Goal: Information Seeking & Learning: Learn about a topic

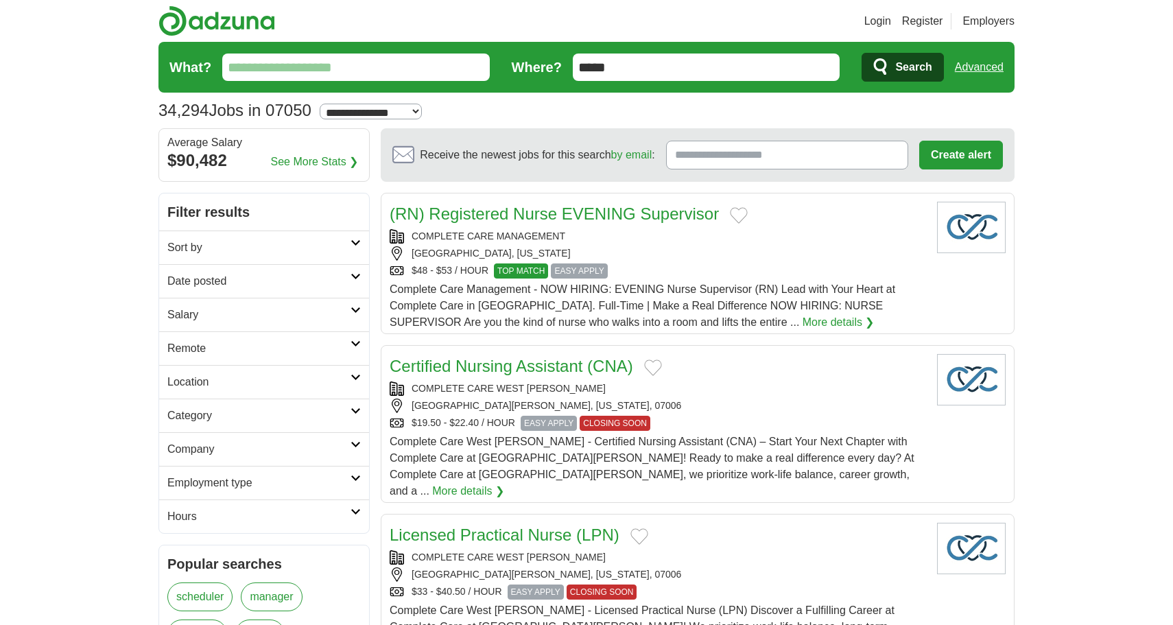
type input "*****"
click at [902, 67] on button "Search" at bounding box center [903, 67] width 82 height 29
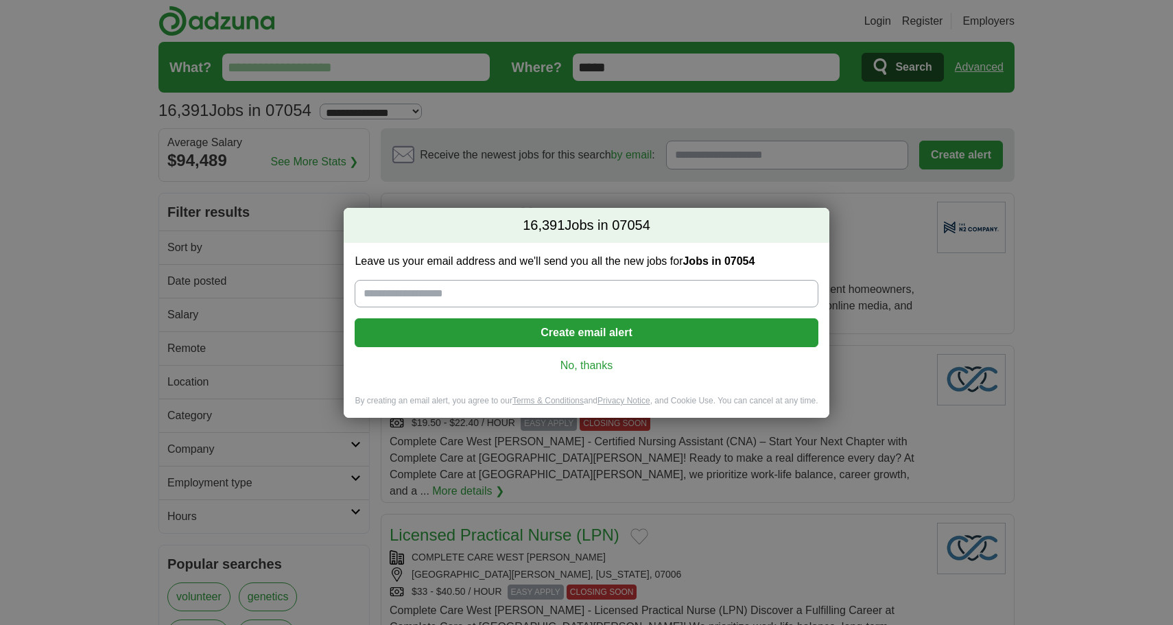
click at [582, 371] on link "No, thanks" at bounding box center [586, 365] width 441 height 15
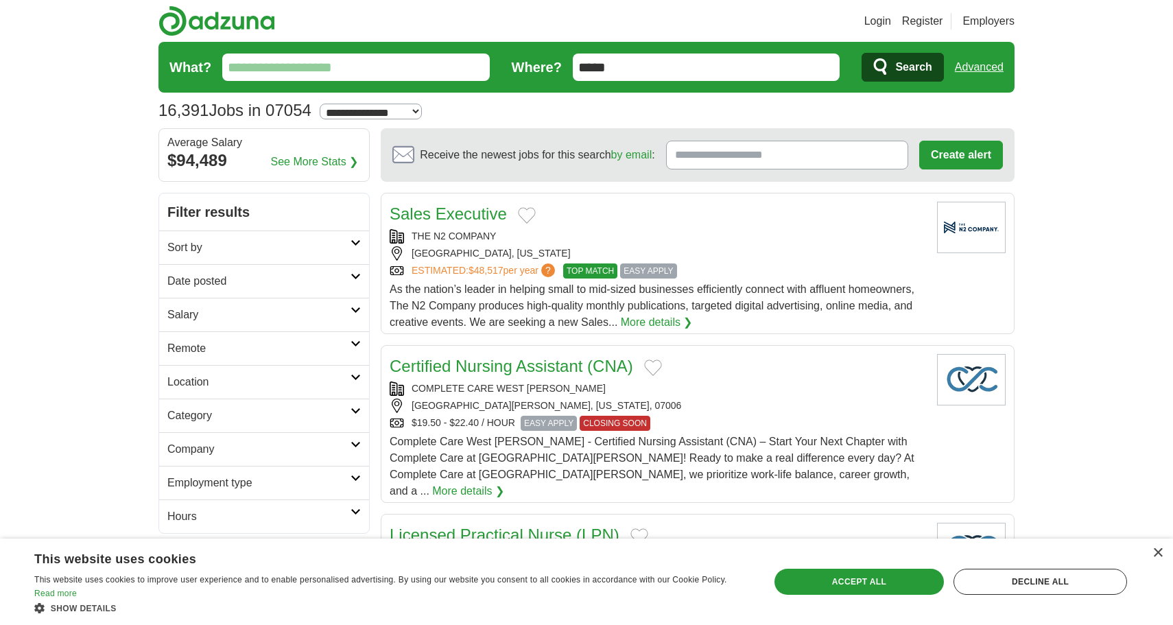
click at [324, 162] on link "See More Stats ❯" at bounding box center [315, 162] width 88 height 16
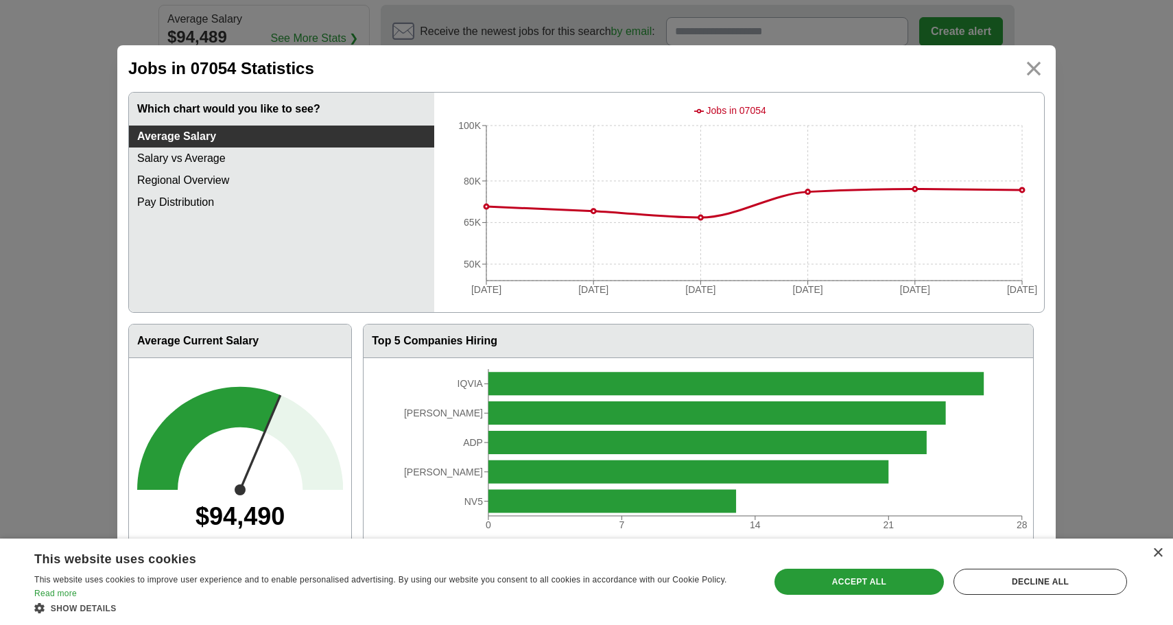
scroll to position [142, 0]
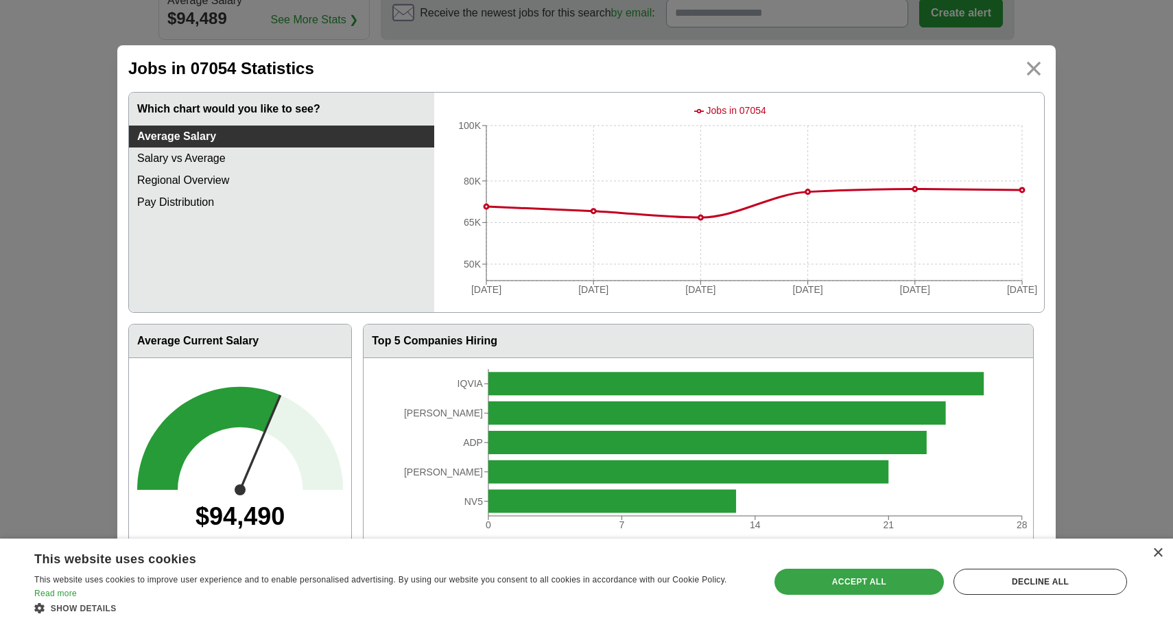
click at [874, 582] on div "Accept all" at bounding box center [858, 582] width 169 height 26
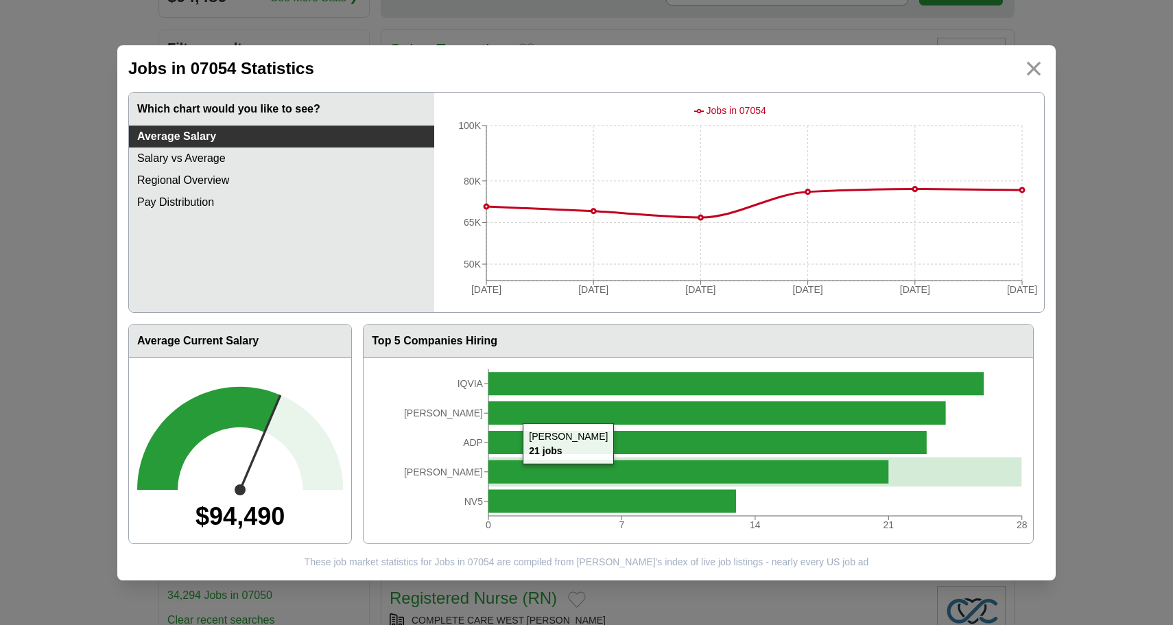
scroll to position [181, 0]
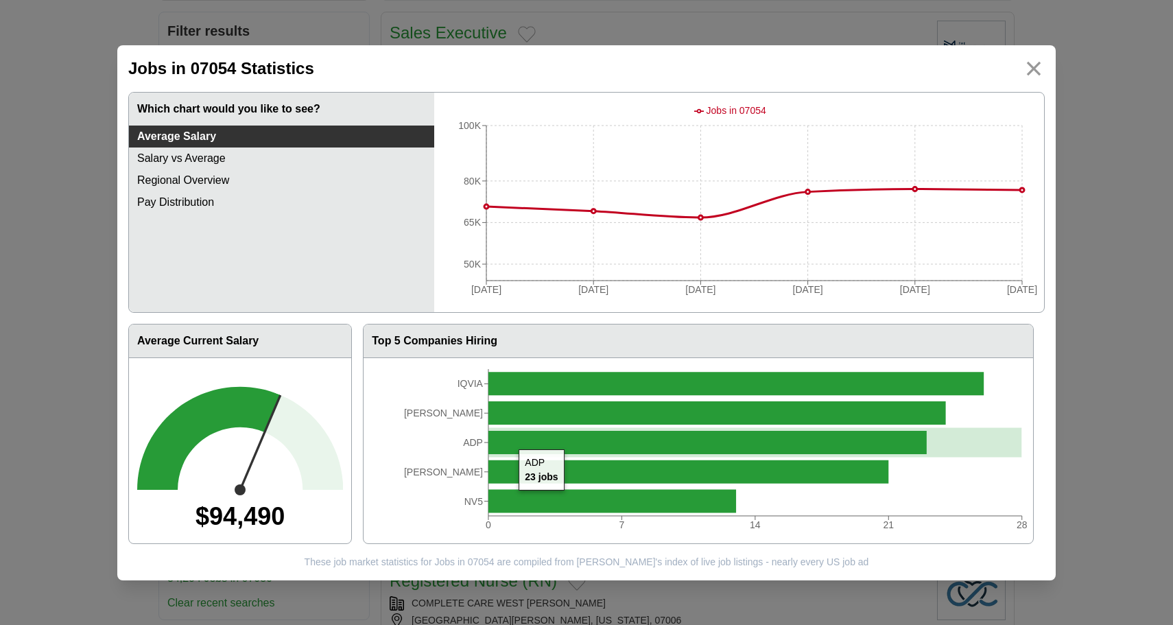
click at [512, 445] on icon at bounding box center [707, 441] width 438 height 23
click at [1037, 78] on img at bounding box center [1034, 68] width 31 height 31
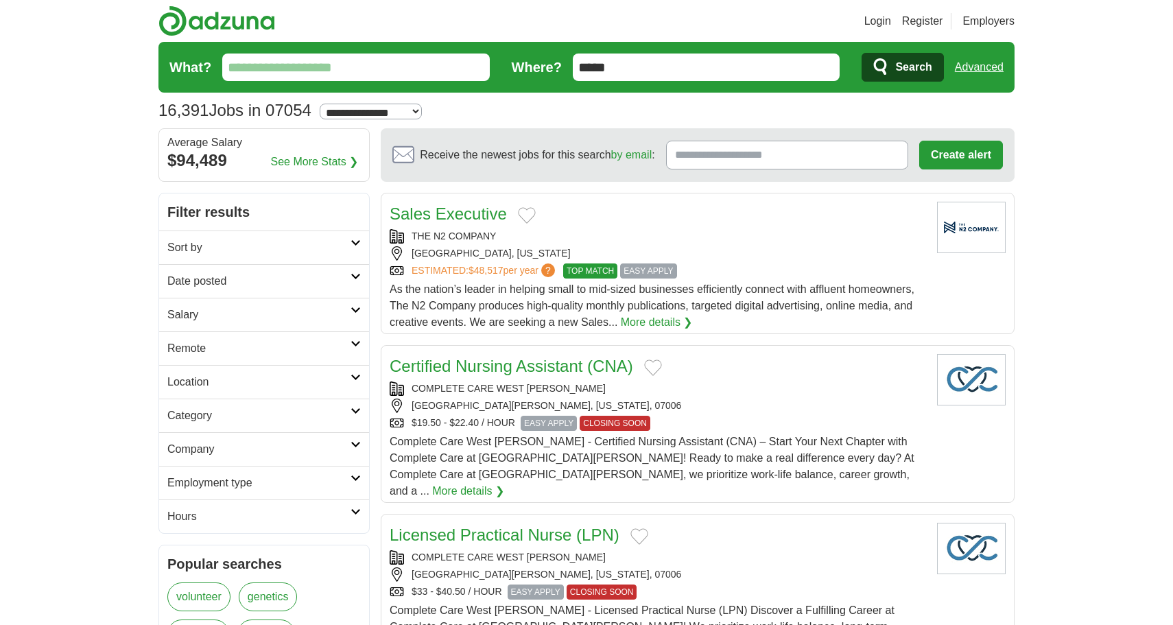
scroll to position [0, 0]
click at [902, 67] on button "Search" at bounding box center [903, 67] width 82 height 29
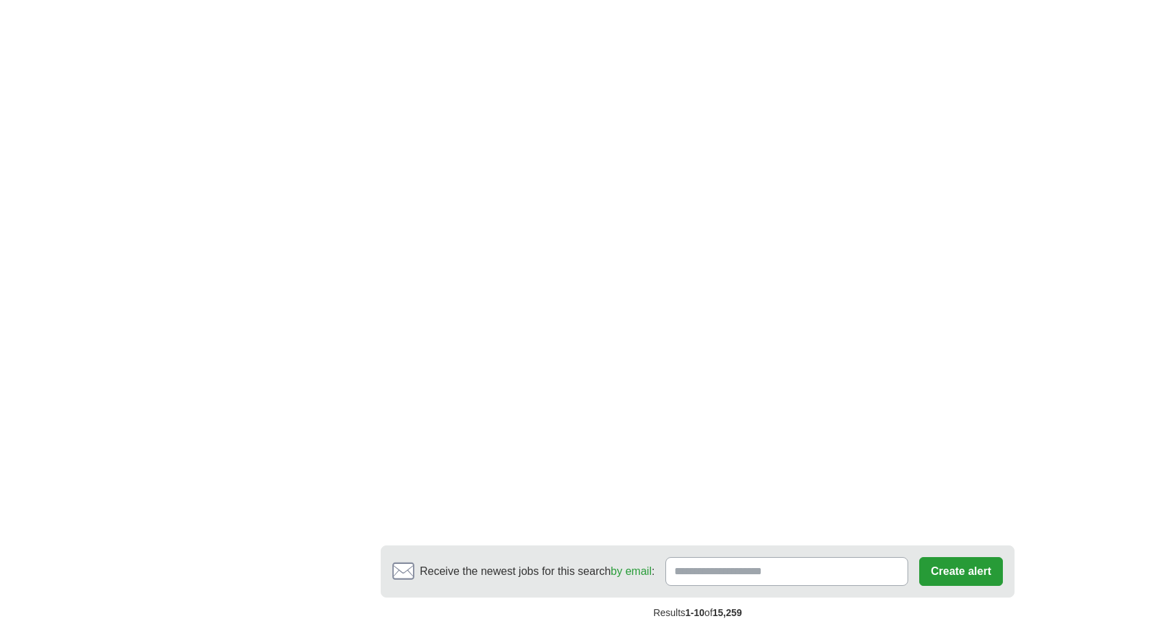
scroll to position [2241, 0]
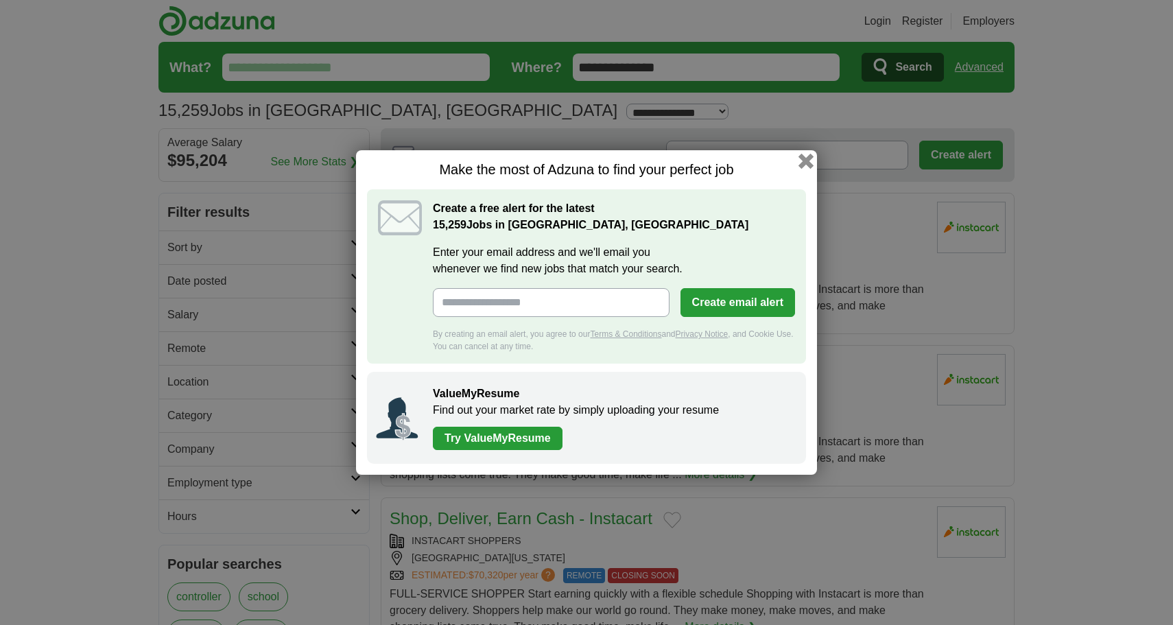
click at [808, 161] on button "button" at bounding box center [805, 161] width 15 height 15
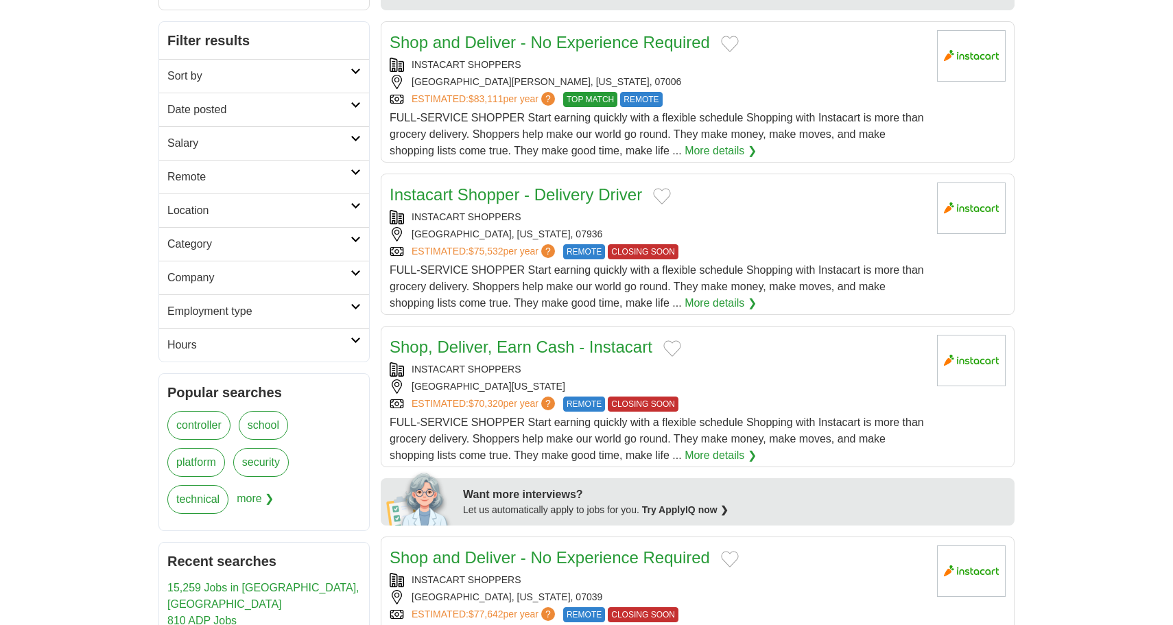
scroll to position [156, 0]
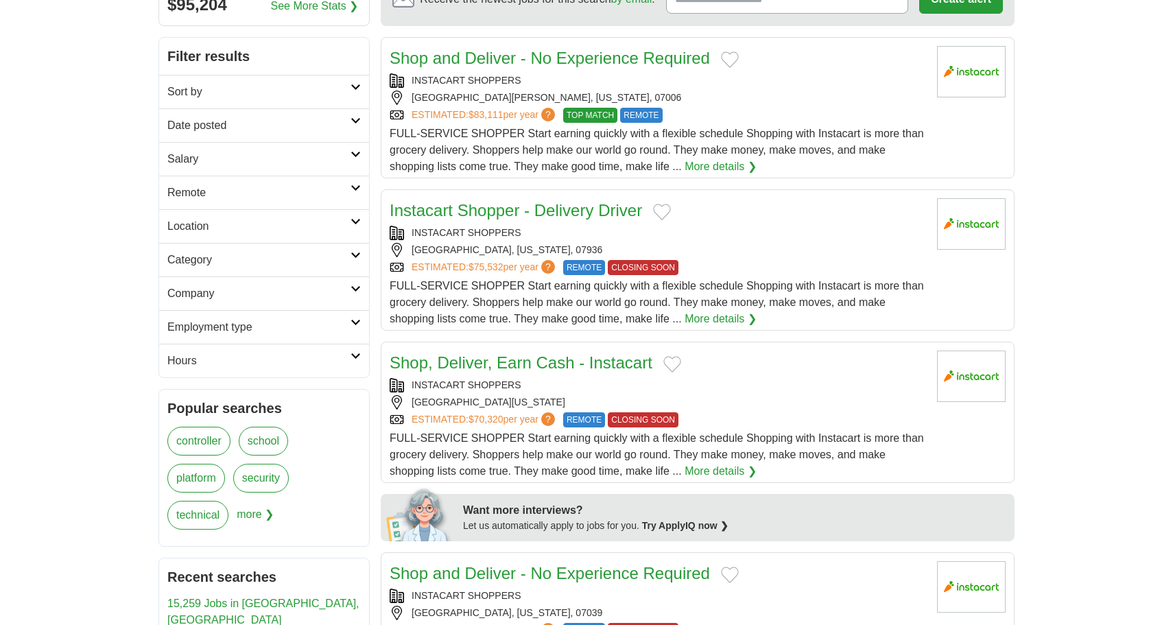
click at [261, 296] on h2 "Company" at bounding box center [258, 293] width 183 height 16
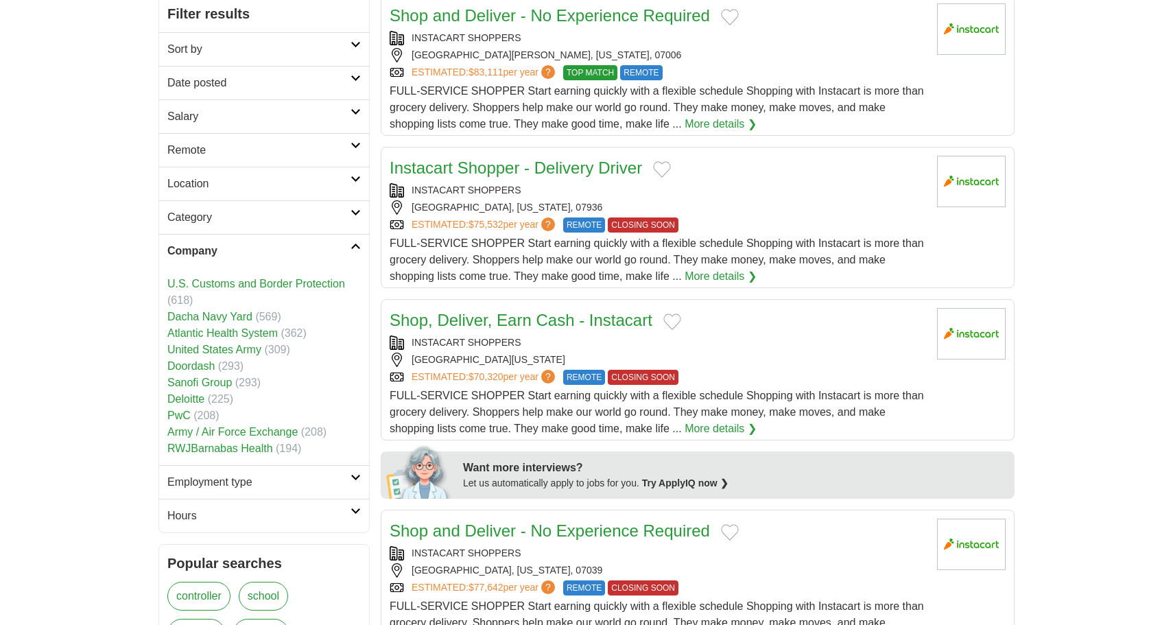
scroll to position [202, 0]
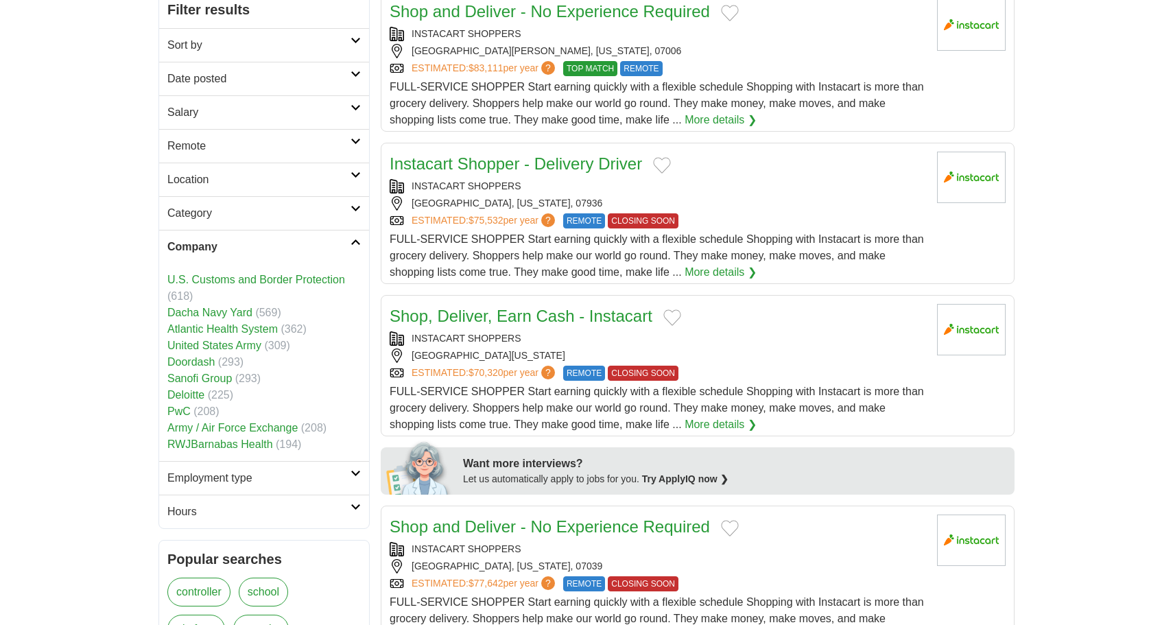
click at [181, 413] on link "PwC" at bounding box center [178, 411] width 23 height 12
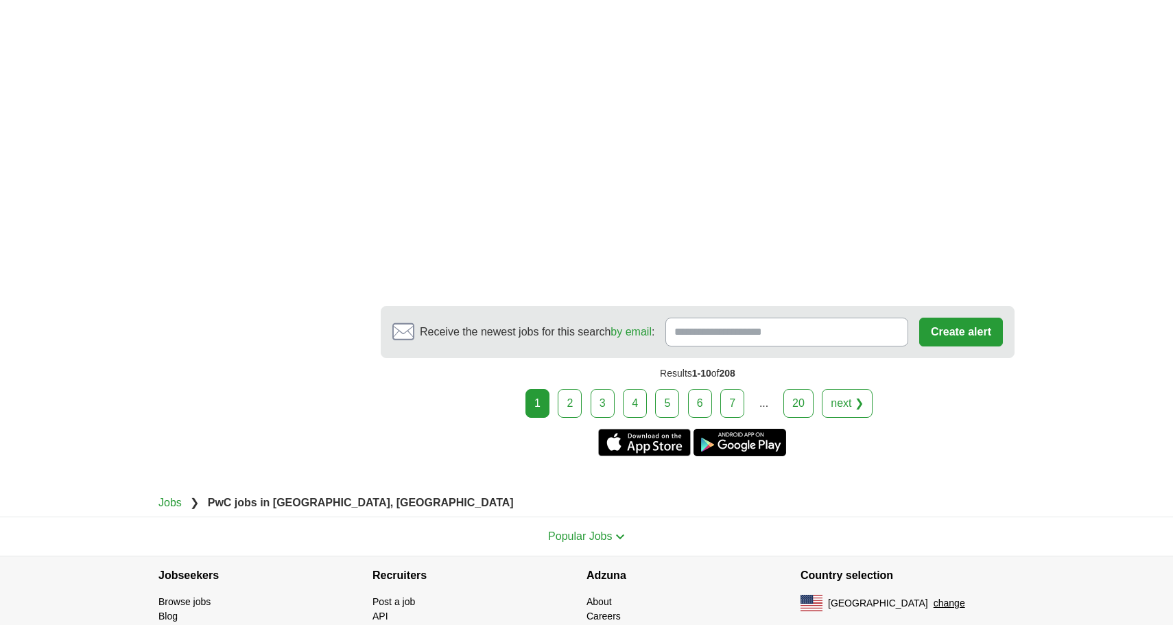
scroll to position [2004, 0]
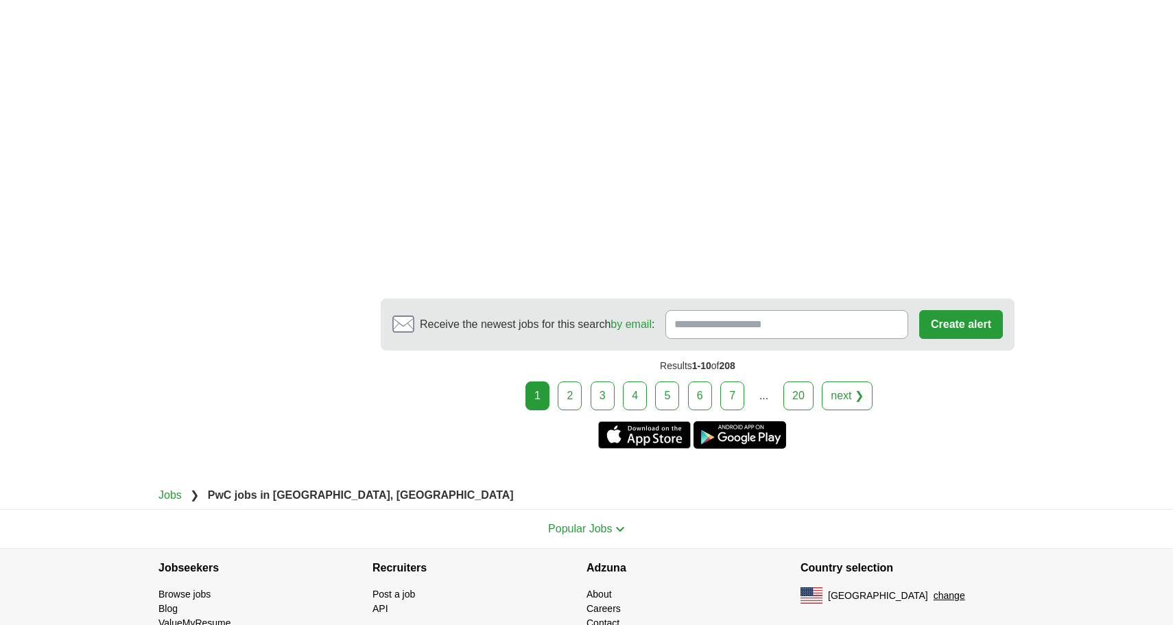
click at [580, 400] on link "2" at bounding box center [570, 395] width 24 height 29
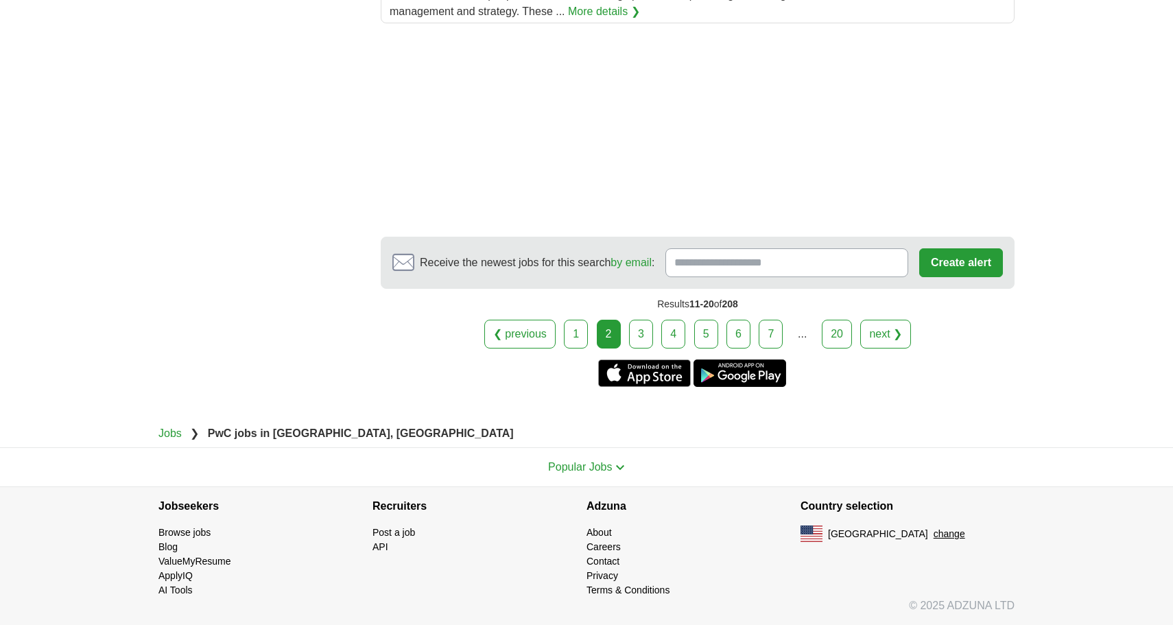
scroll to position [1805, 0]
click at [640, 344] on link "3" at bounding box center [641, 334] width 24 height 29
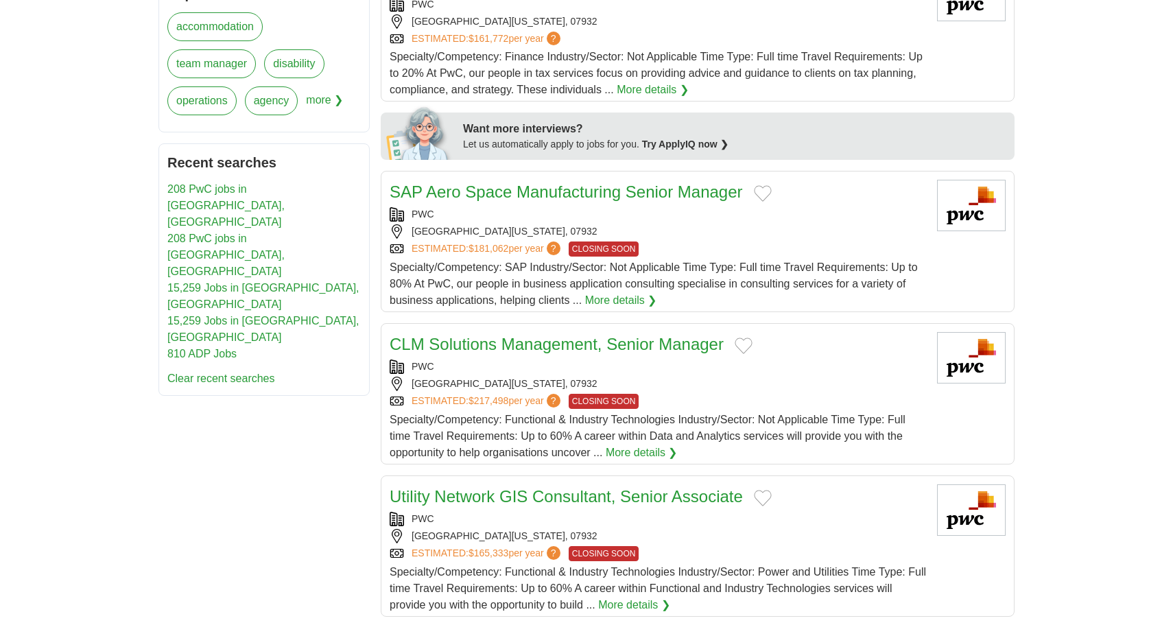
scroll to position [539, 0]
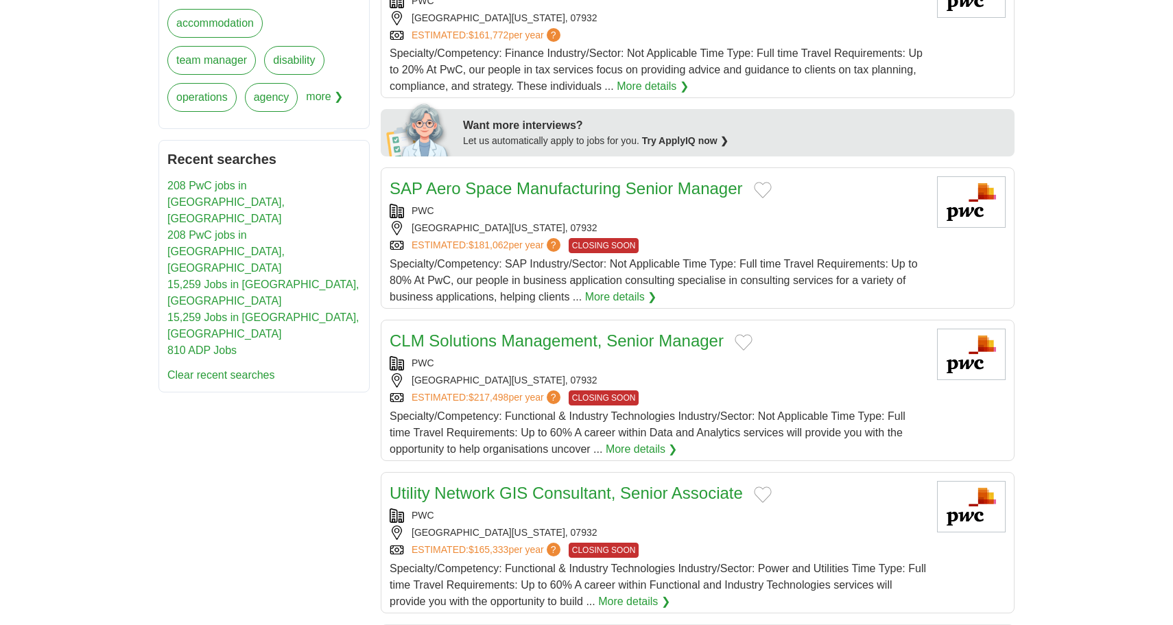
click at [222, 344] on link "810 ADP Jobs" at bounding box center [201, 350] width 69 height 12
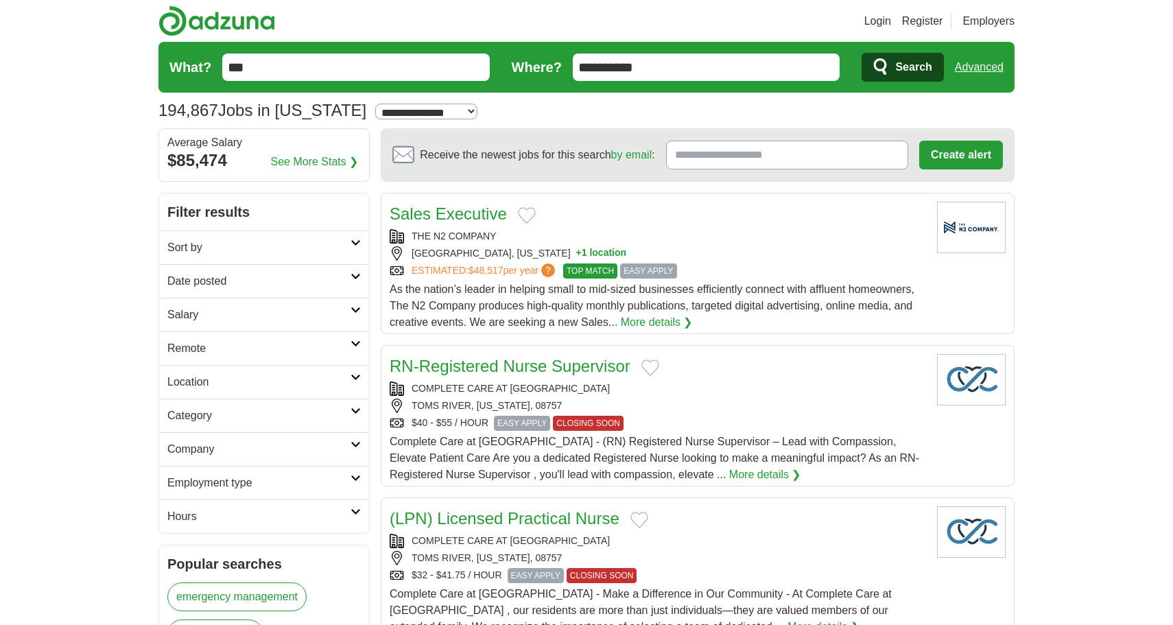
type input "***"
type input "**********"
click at [902, 67] on button "Search" at bounding box center [903, 67] width 82 height 29
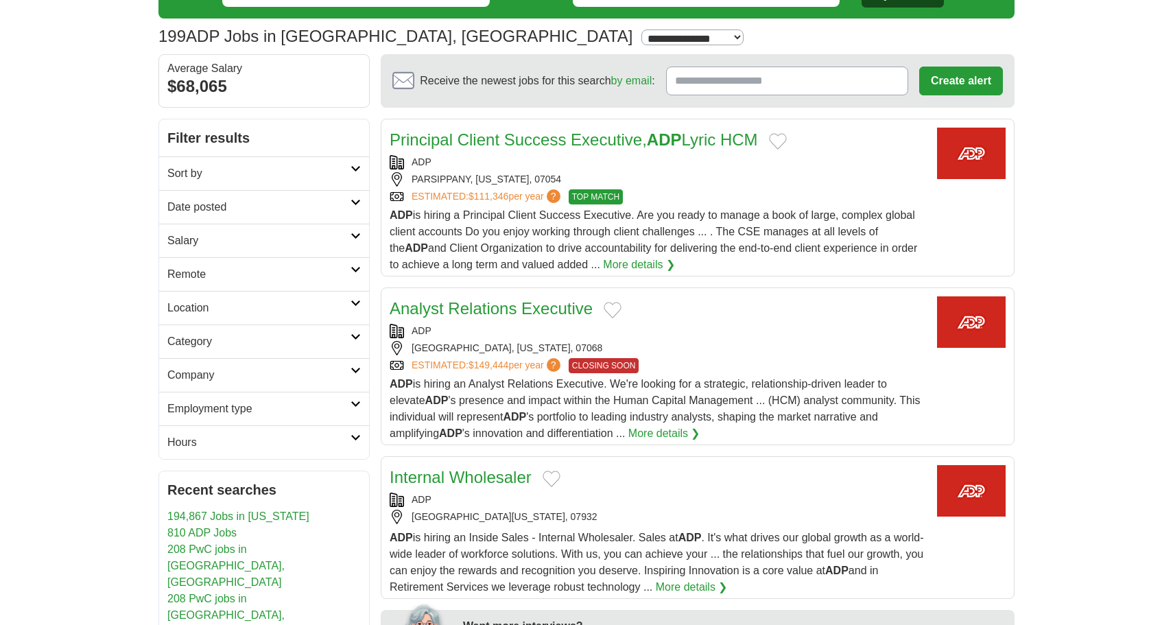
scroll to position [74, 0]
